Goal: Transaction & Acquisition: Purchase product/service

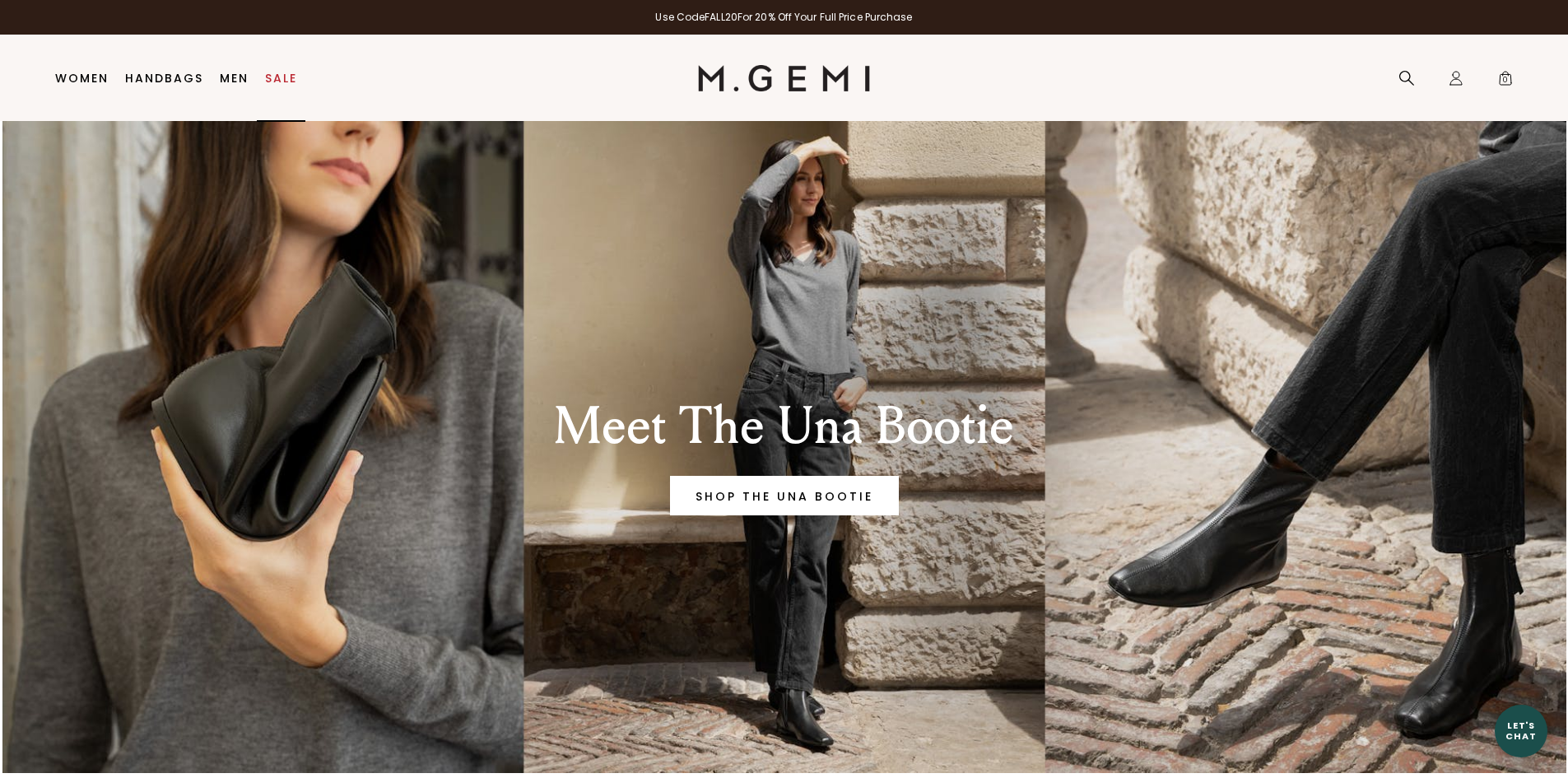
click at [288, 84] on link "Sale" at bounding box center [281, 77] width 32 height 13
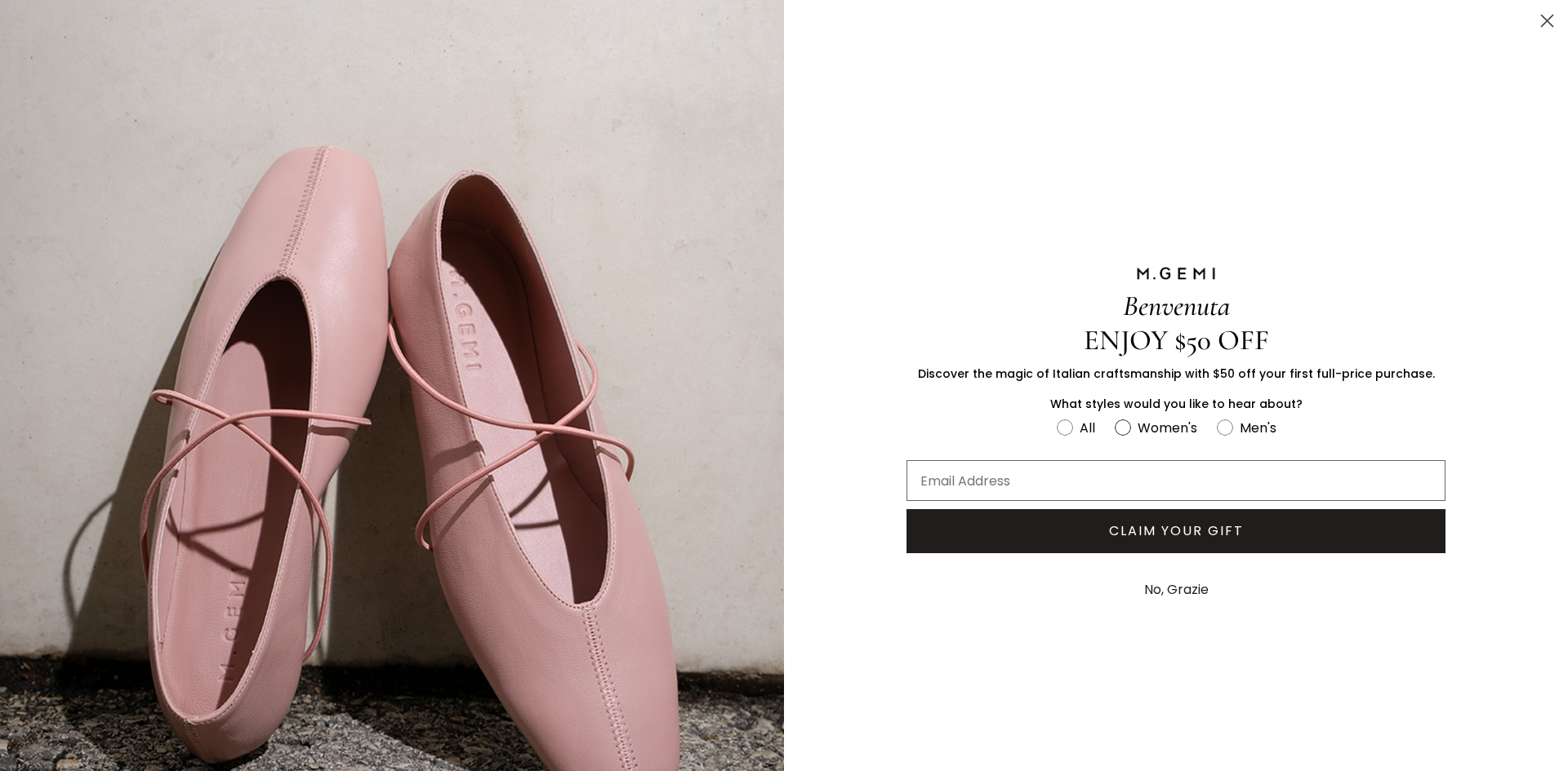
click at [1115, 425] on circle "FULLSCREEN Form" at bounding box center [1122, 427] width 16 height 16
click at [1057, 418] on input "Women's" at bounding box center [1056, 417] width 1 height 1
radio input "true"
click at [1097, 484] on input "Email Address" at bounding box center [1176, 481] width 539 height 41
click at [1101, 475] on input "Email Address" at bounding box center [1176, 481] width 539 height 41
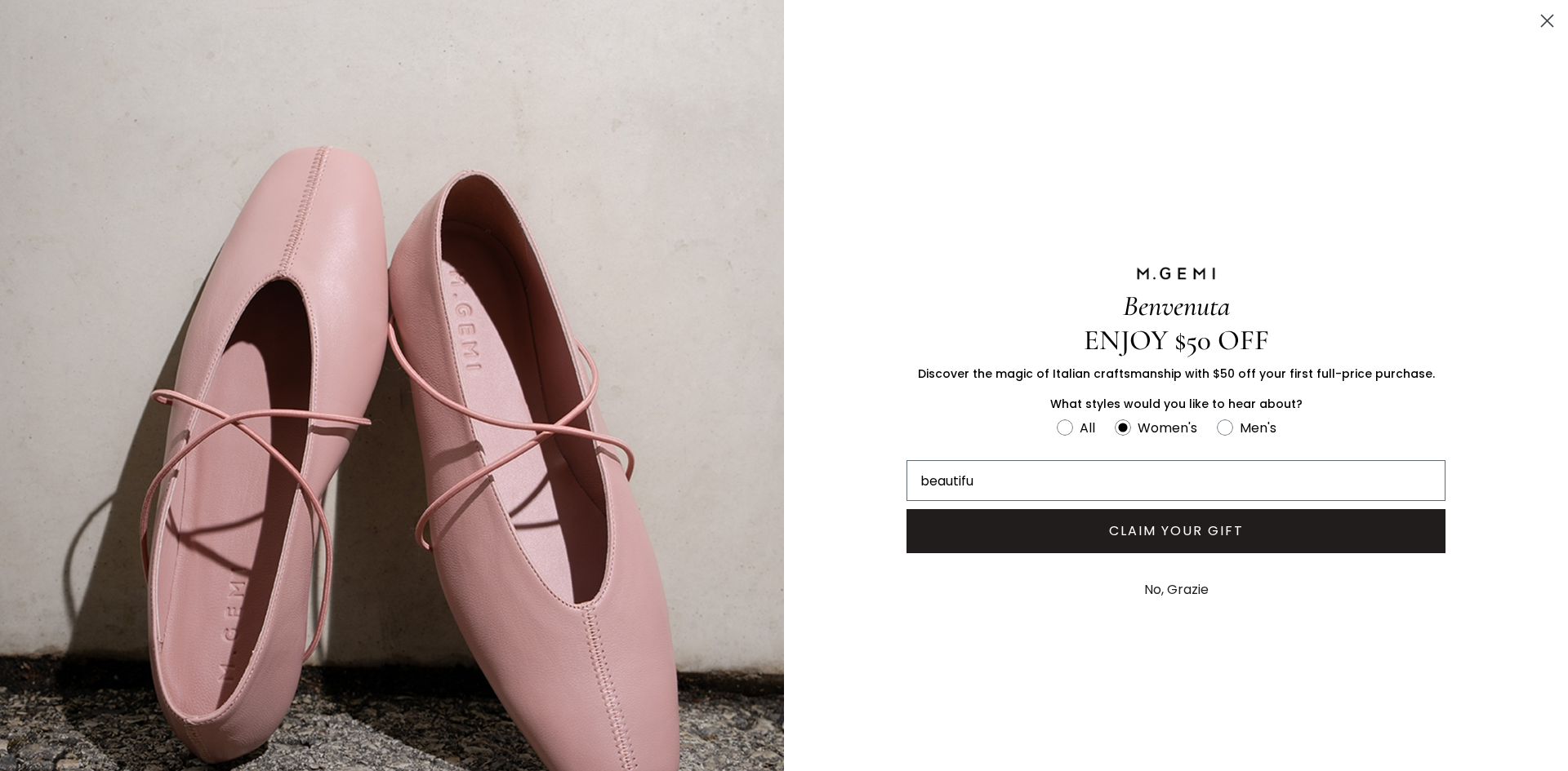
type input "Beautifulflowers886@gmail.com"
click at [1204, 543] on button "CLAIM YOUR GIFT" at bounding box center [1176, 531] width 539 height 44
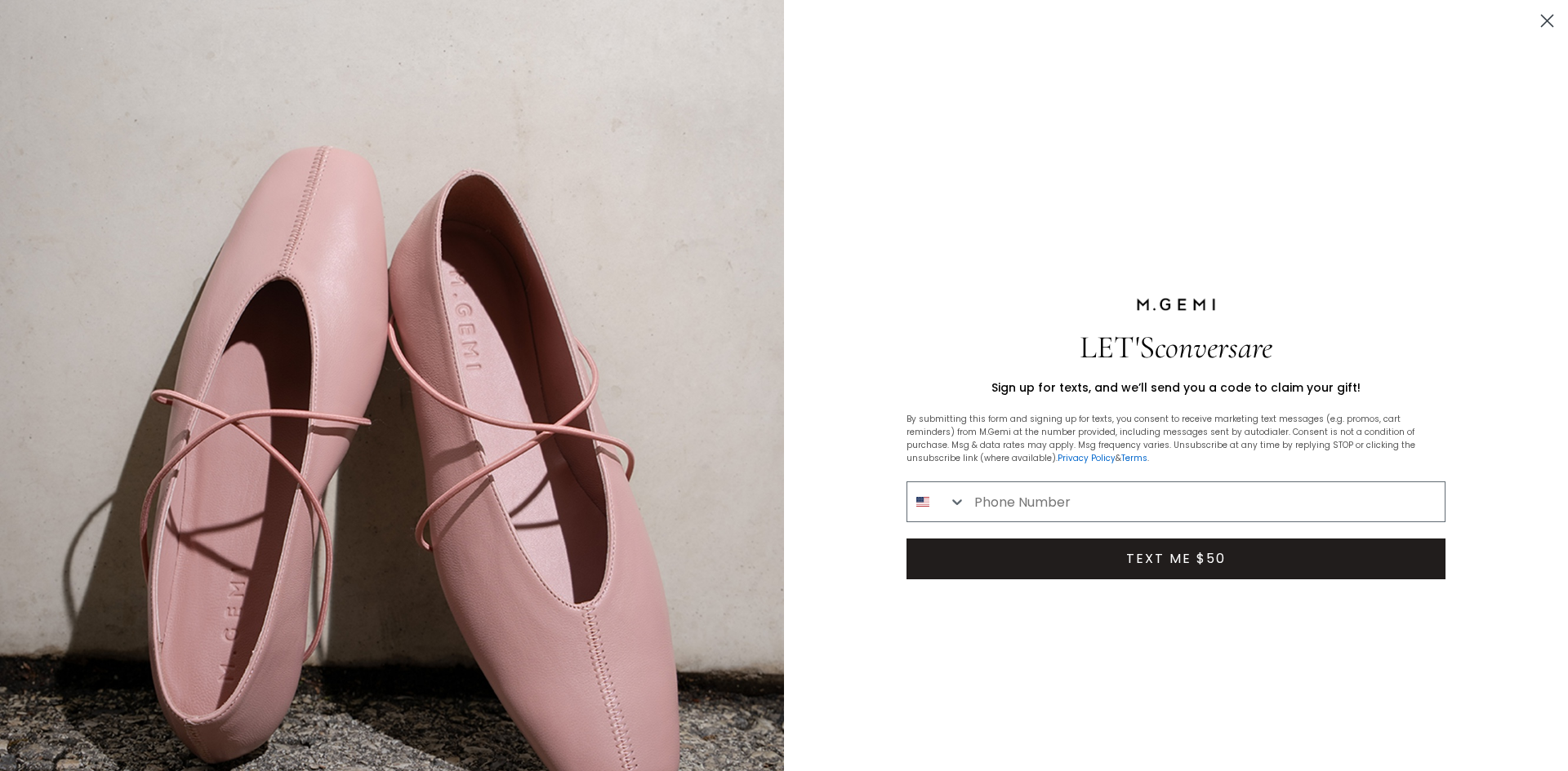
click at [1542, 17] on icon "Close dialog" at bounding box center [1548, 21] width 12 height 12
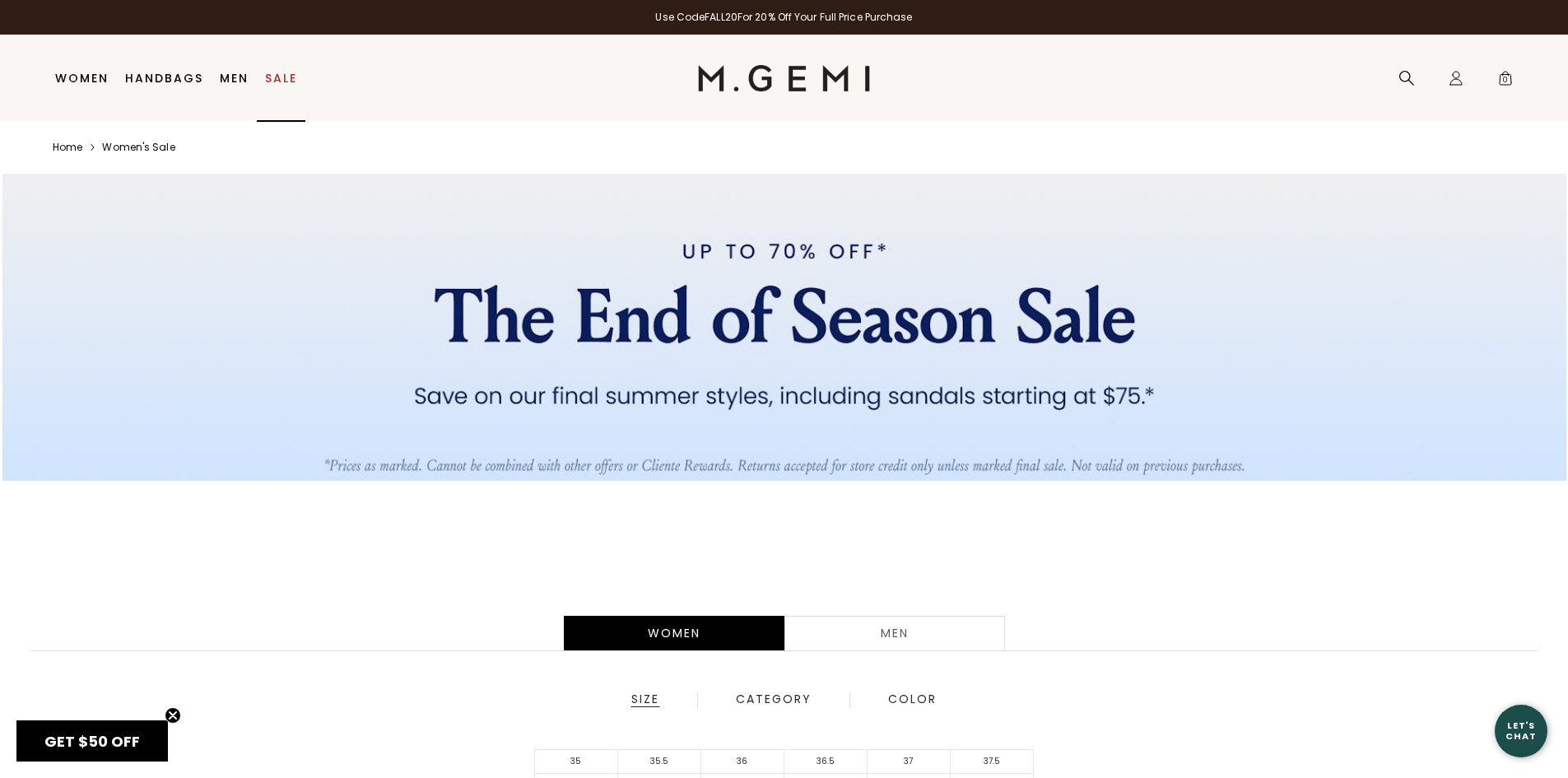
click at [282, 85] on link "Sale" at bounding box center [281, 77] width 32 height 13
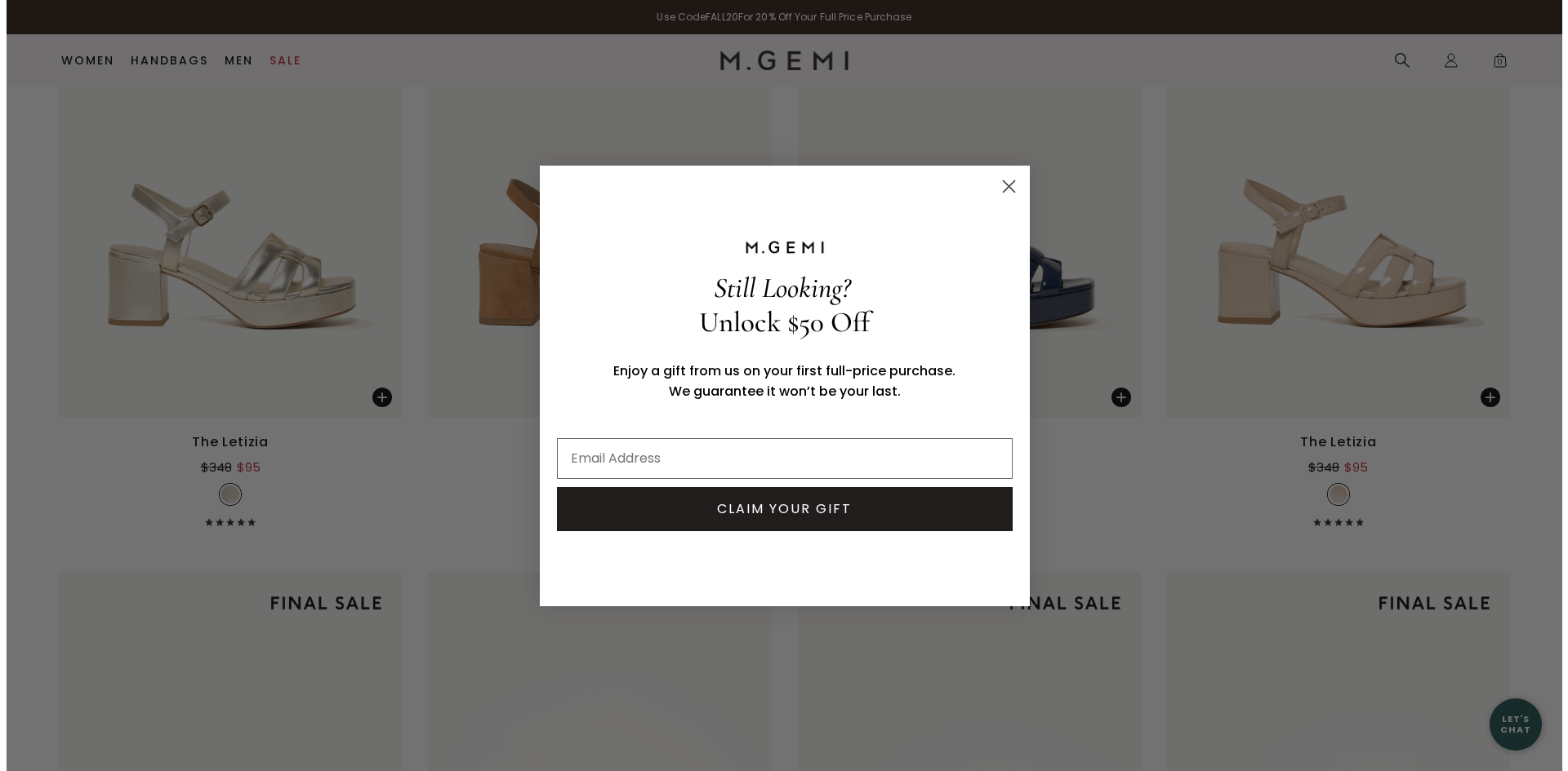
scroll to position [7727, 0]
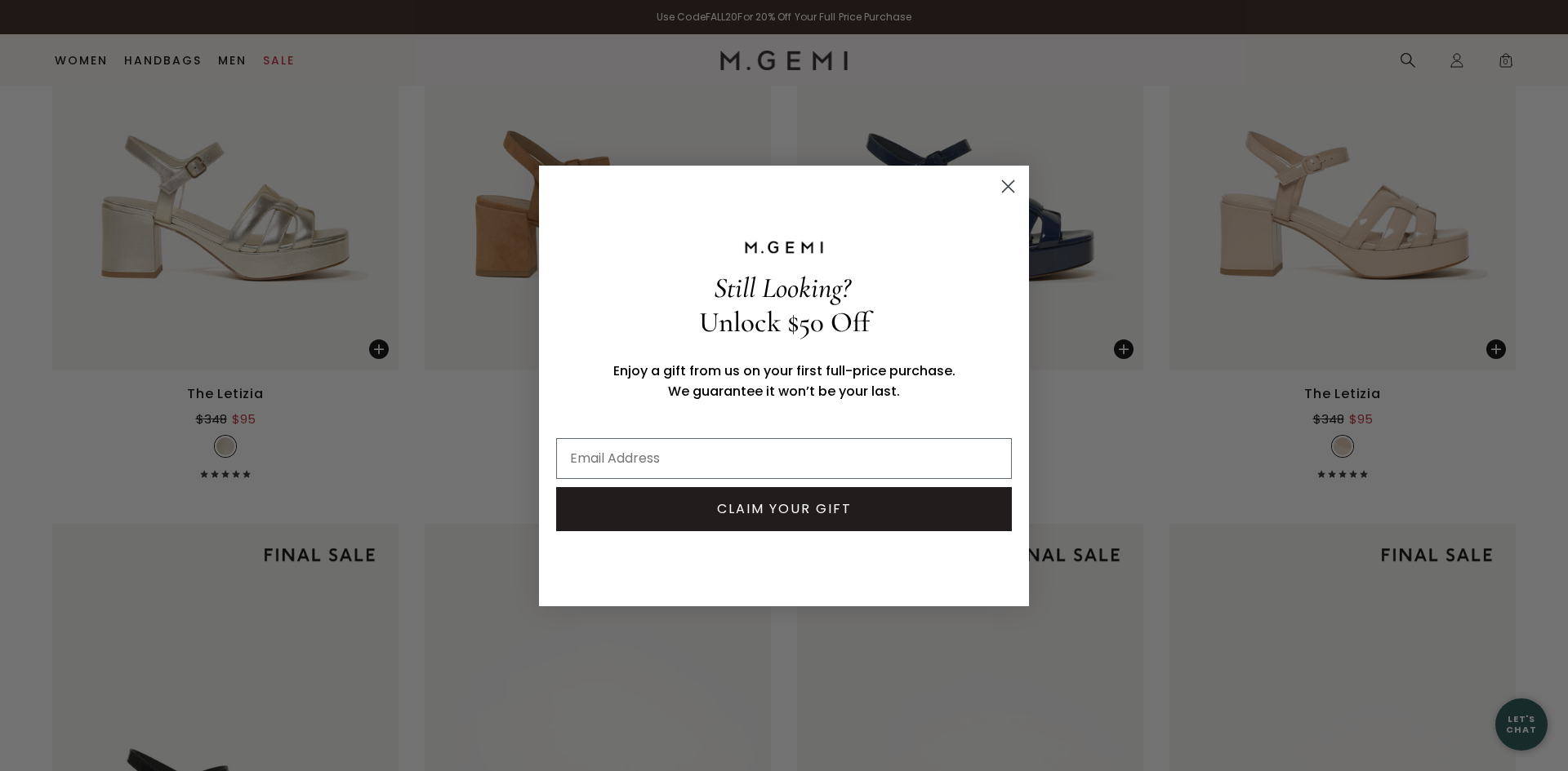
click at [1009, 189] on circle "Close dialog" at bounding box center [1008, 185] width 27 height 27
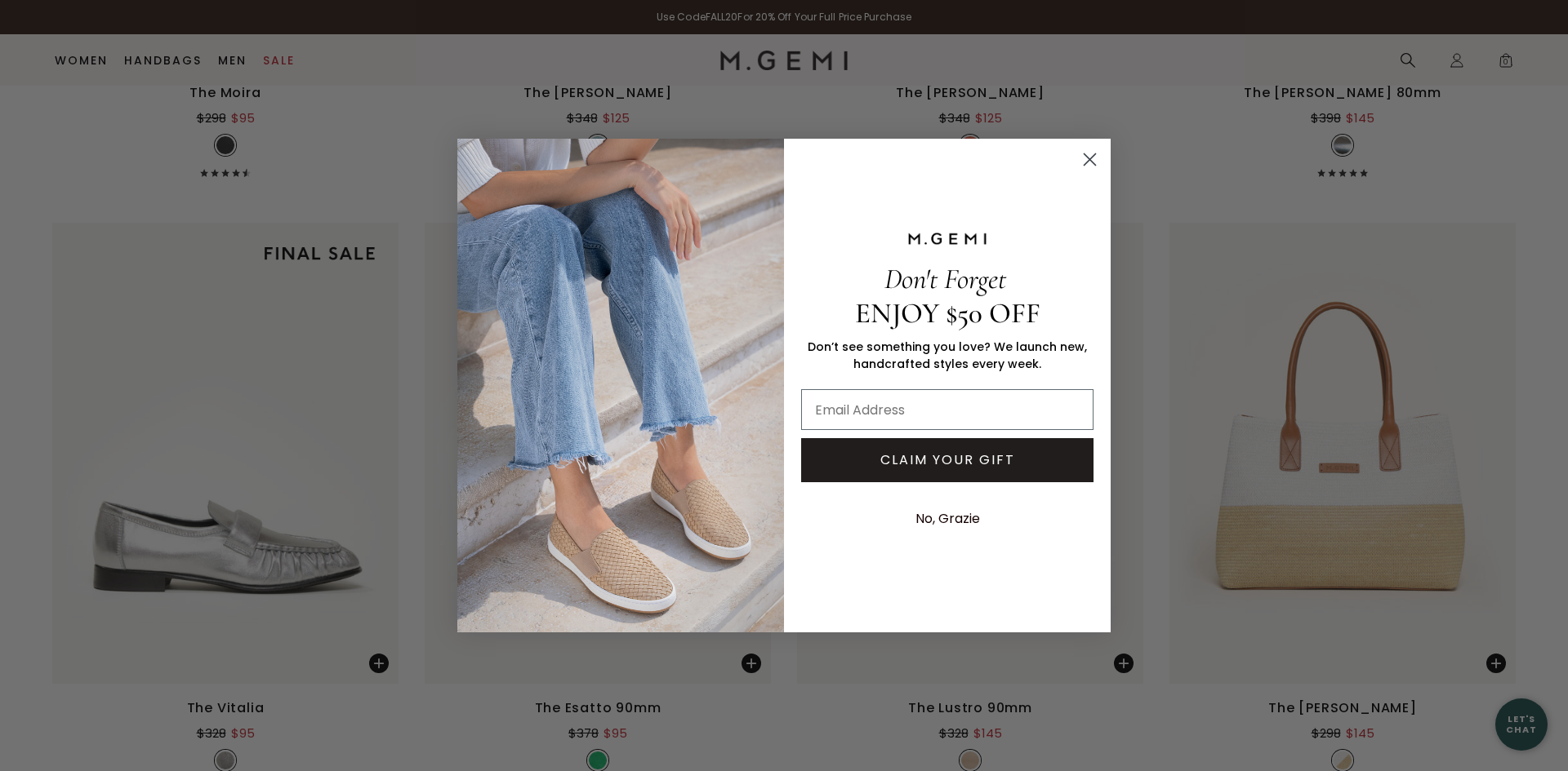
scroll to position [13041, 0]
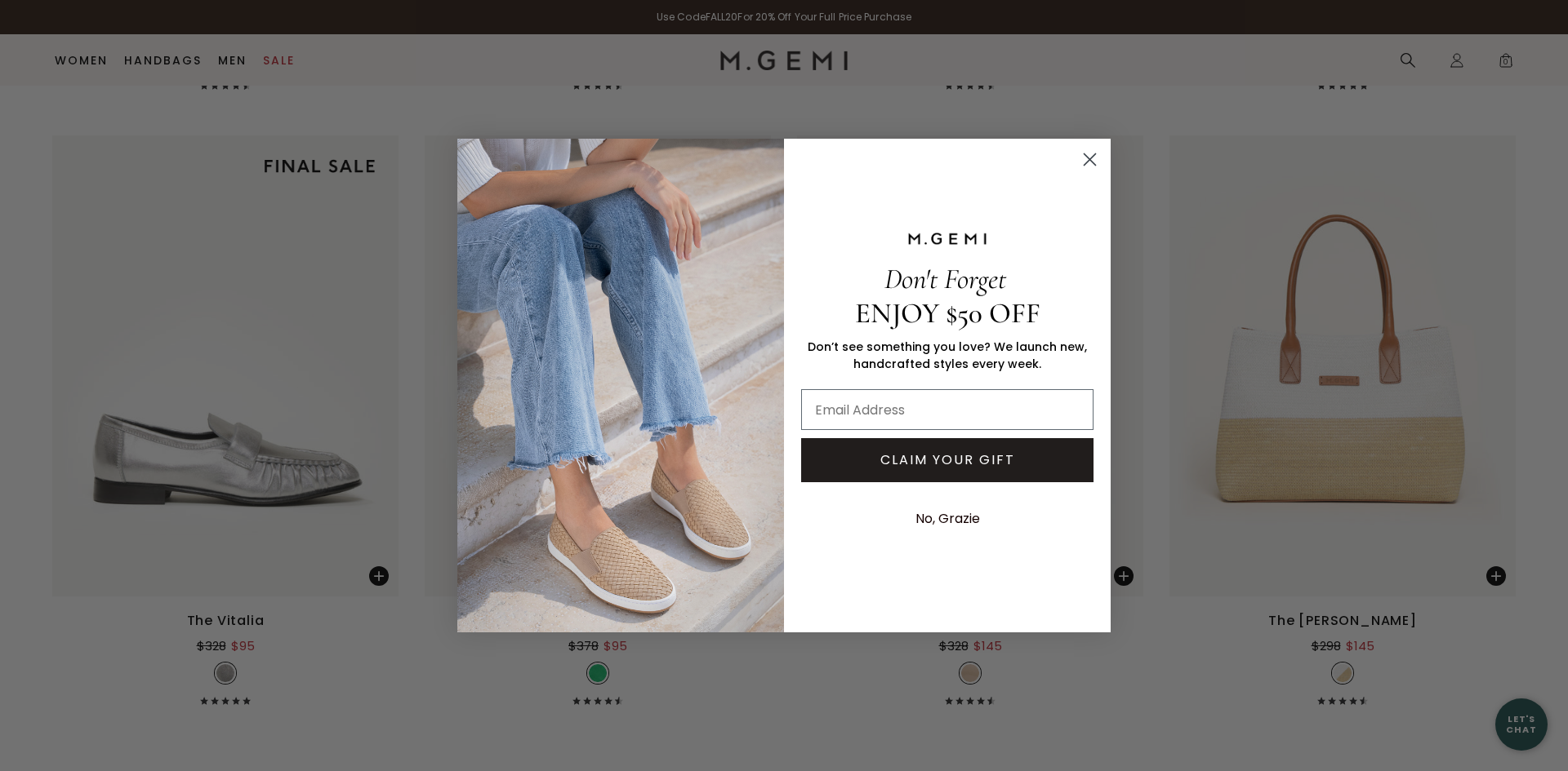
click at [1088, 159] on circle "Close dialog" at bounding box center [1090, 159] width 27 height 27
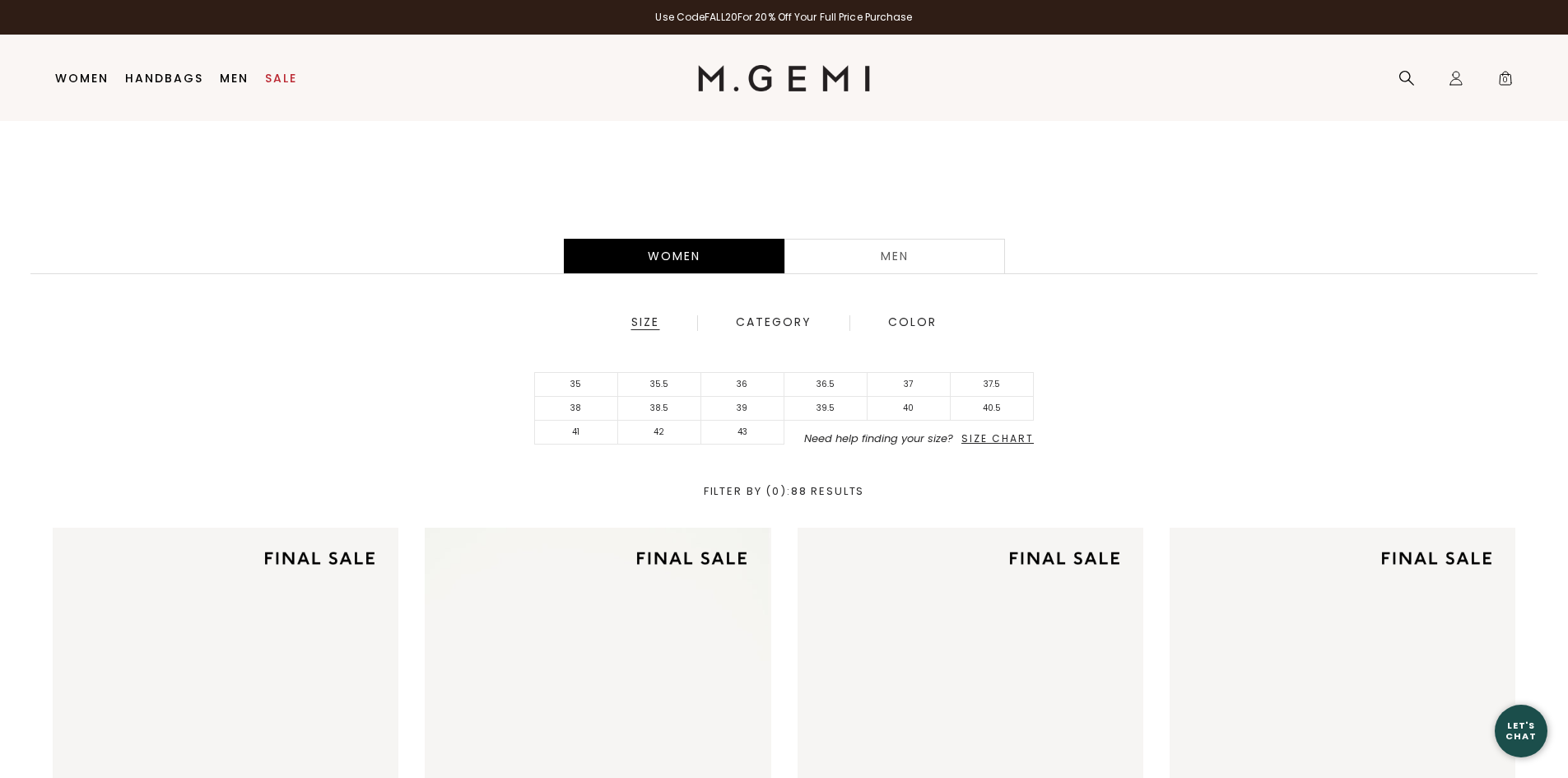
scroll to position [0, 0]
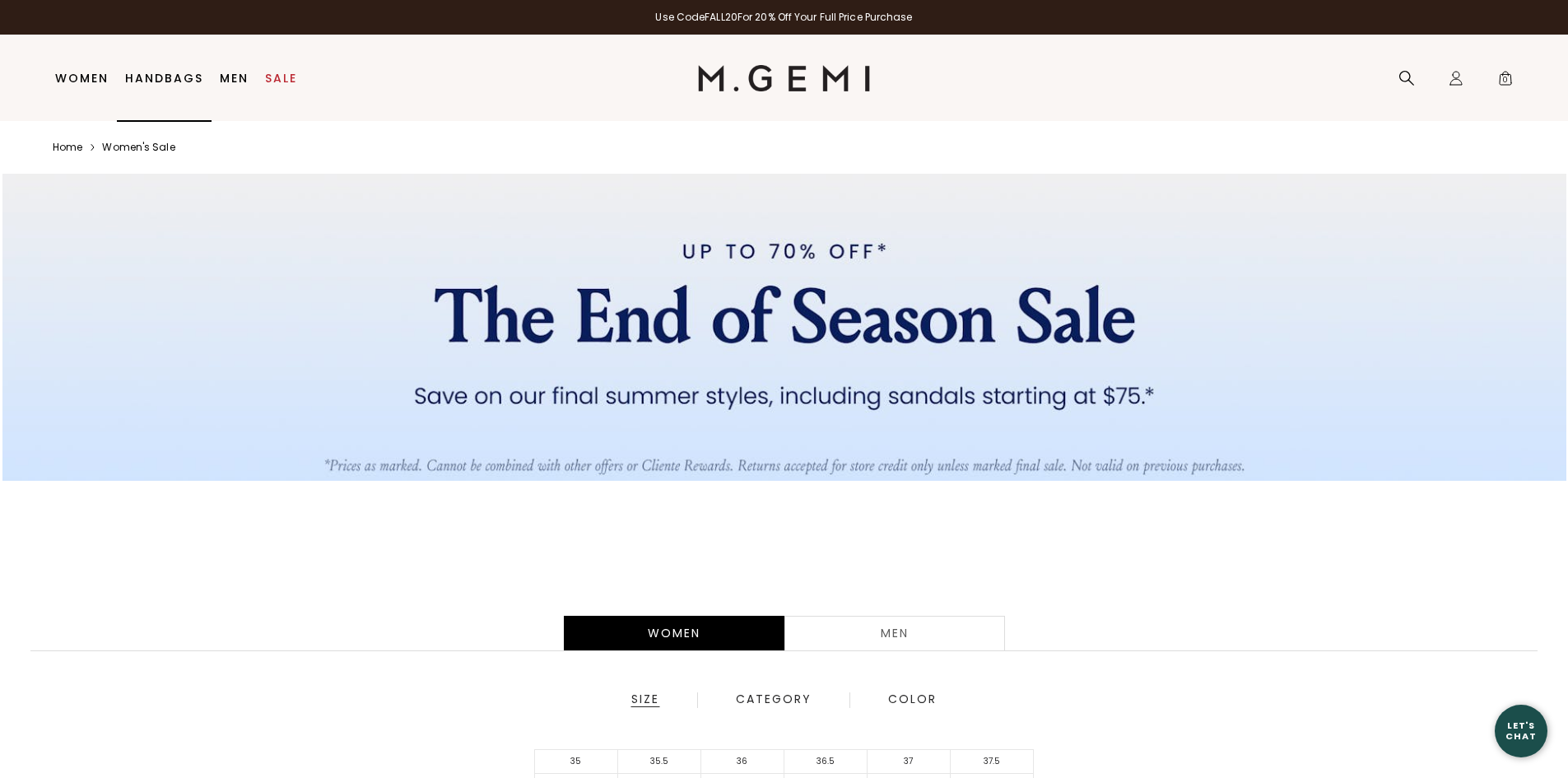
click at [166, 76] on link "Handbags" at bounding box center [165, 77] width 78 height 13
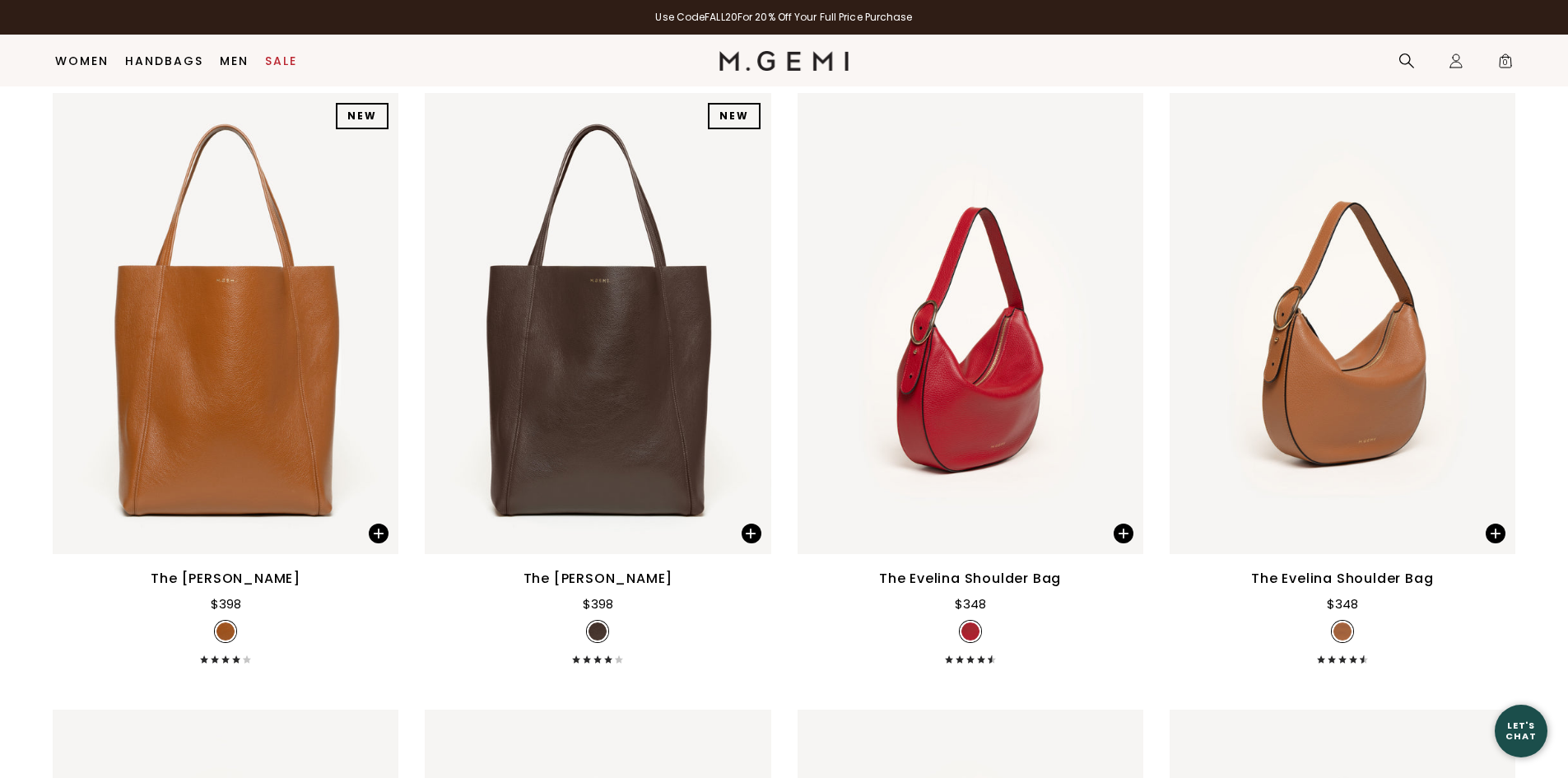
scroll to position [2689, 0]
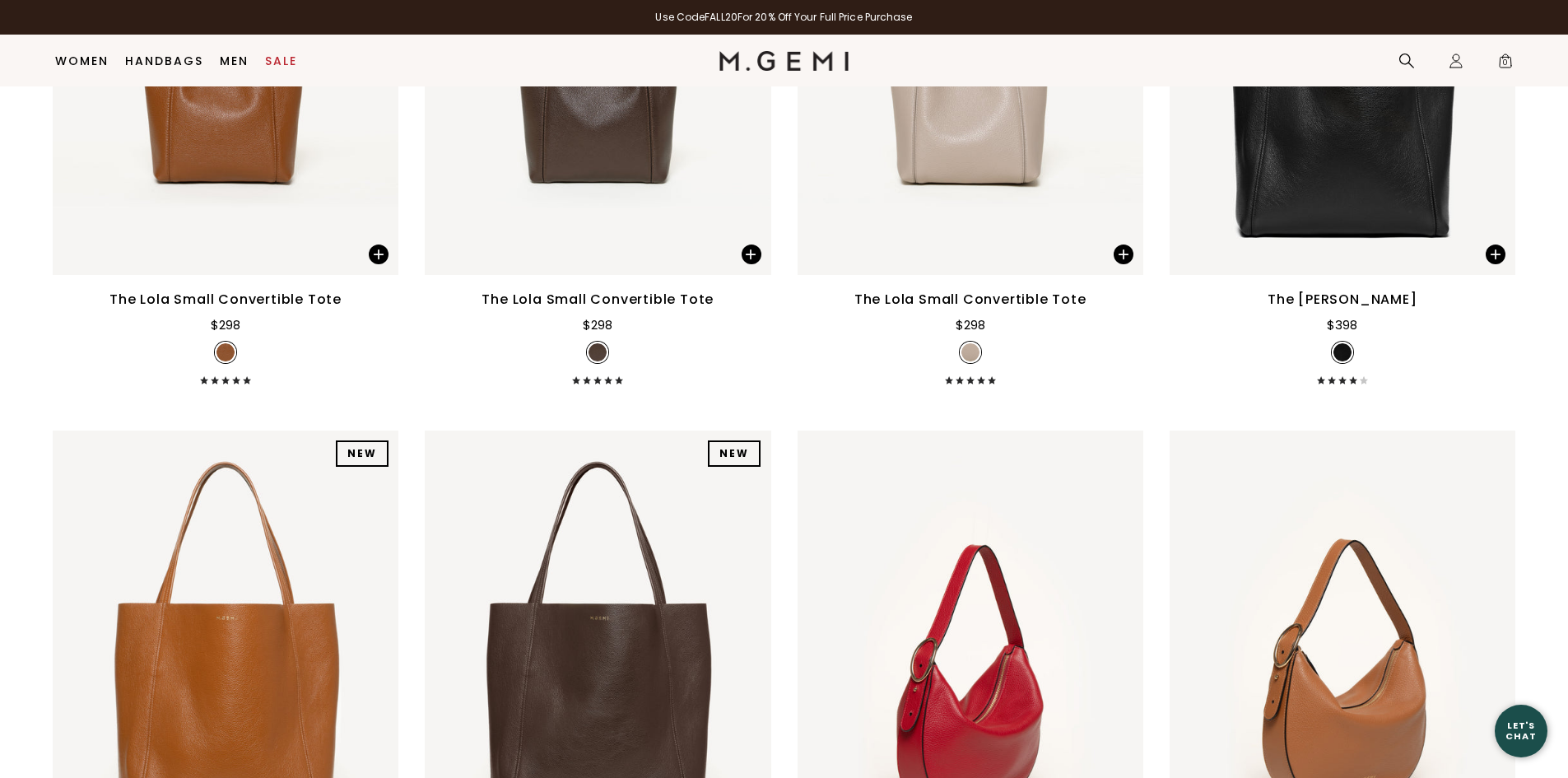
scroll to position [2577, 0]
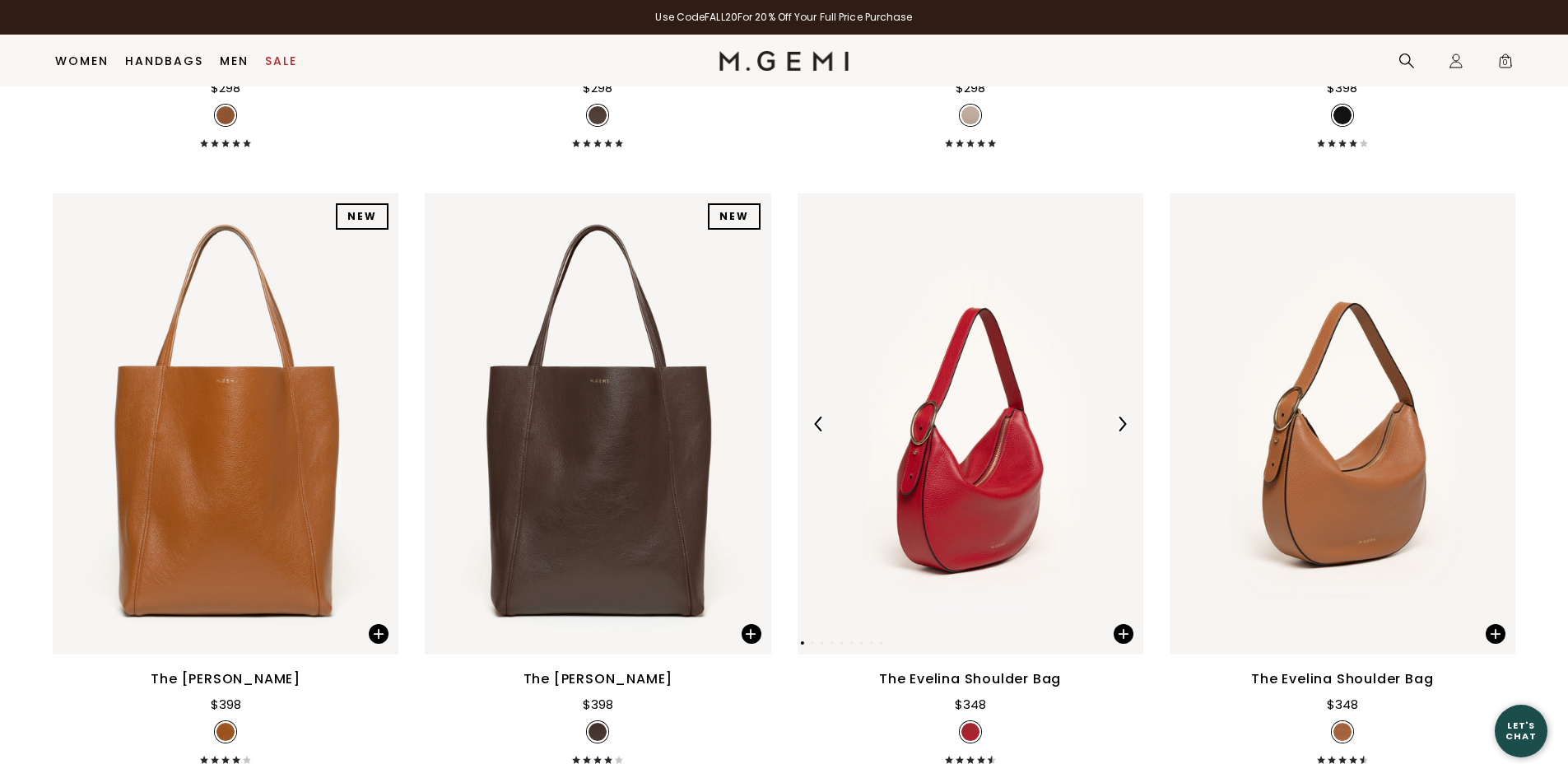
click at [910, 526] on img at bounding box center [970, 424] width 346 height 462
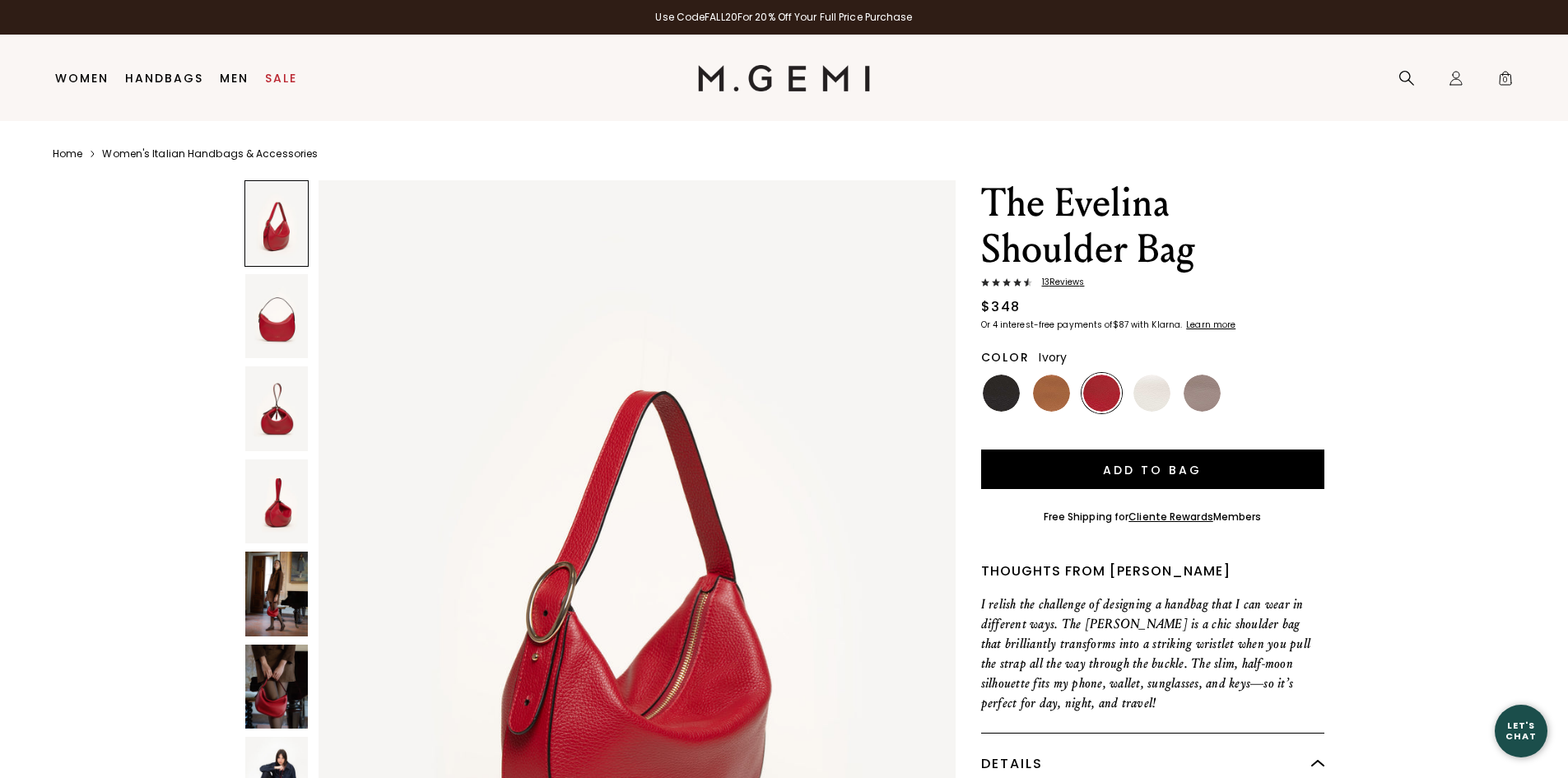
click at [1159, 406] on img at bounding box center [1152, 393] width 37 height 37
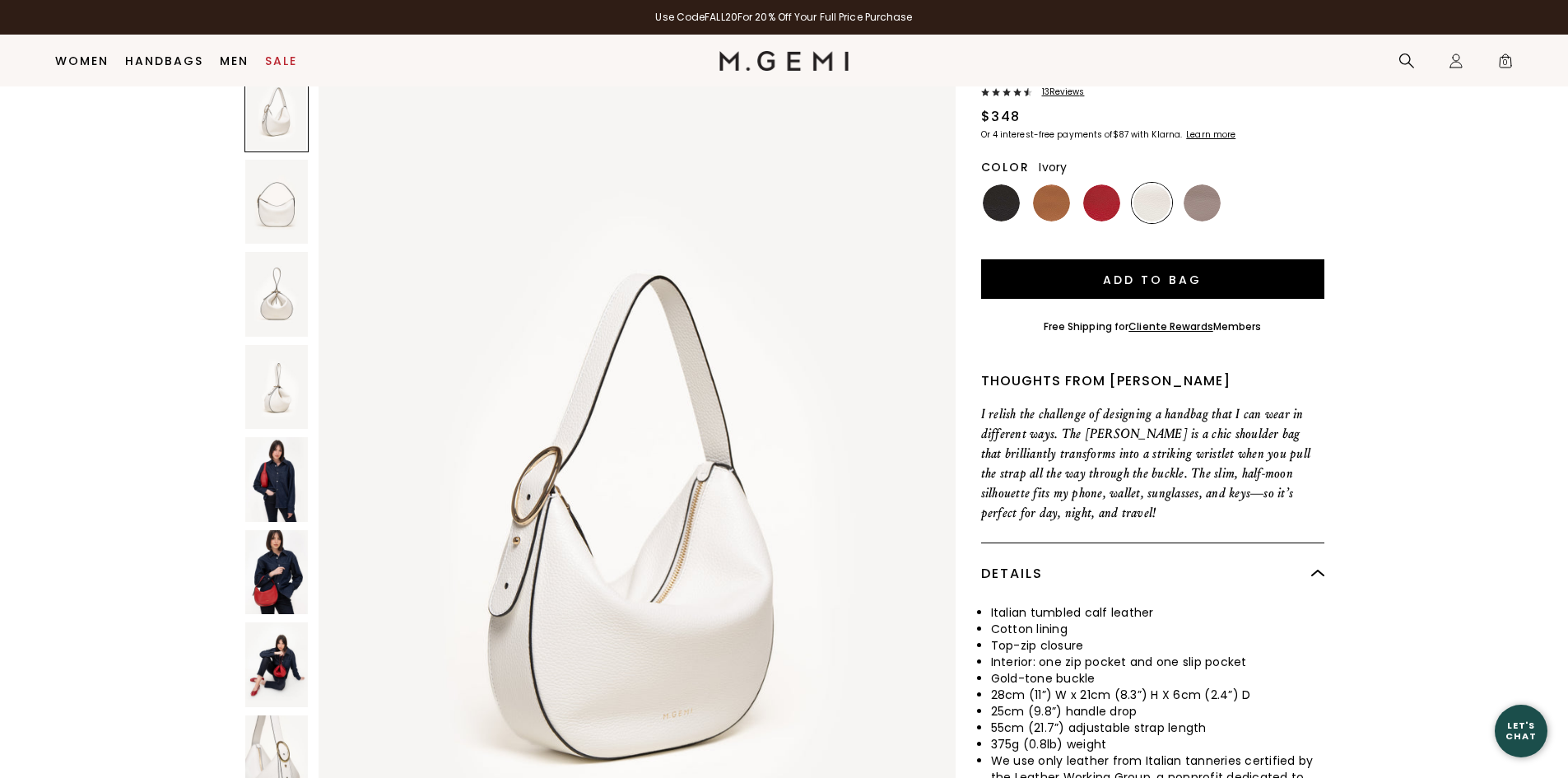
scroll to position [170, 0]
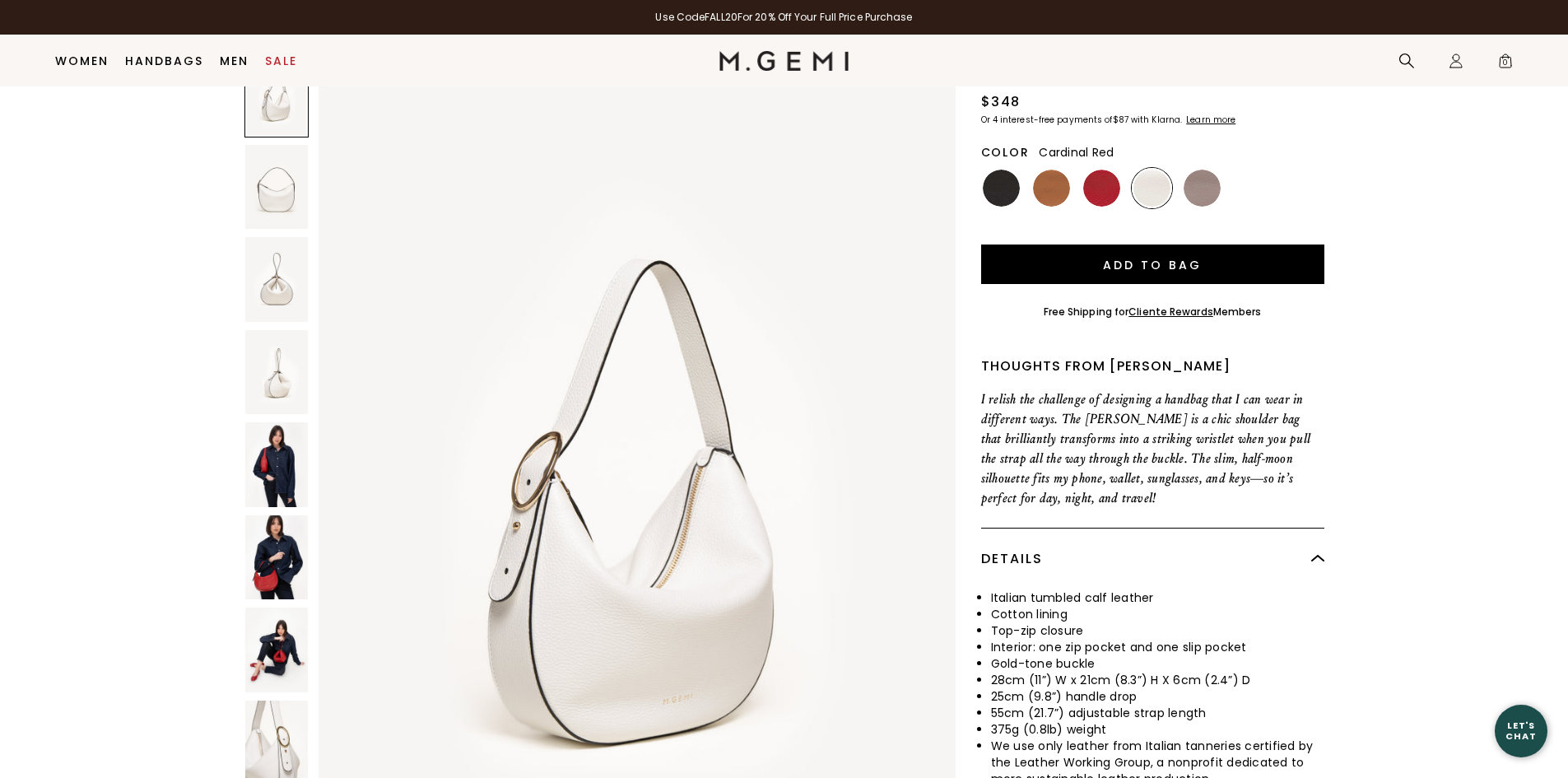
click at [1088, 181] on img at bounding box center [1102, 188] width 37 height 37
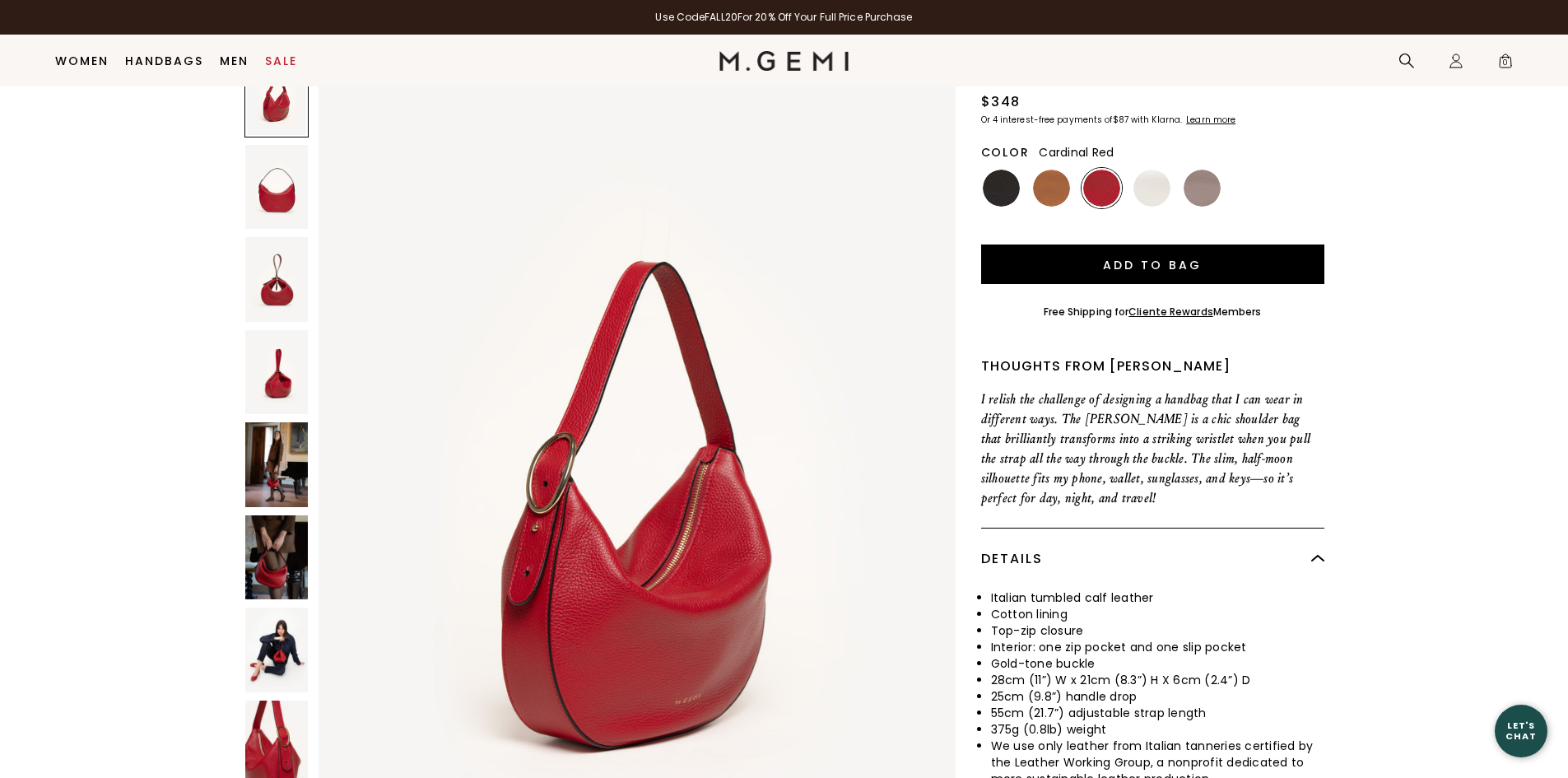
click at [266, 457] on img at bounding box center [276, 464] width 64 height 85
